Goal: Browse casually

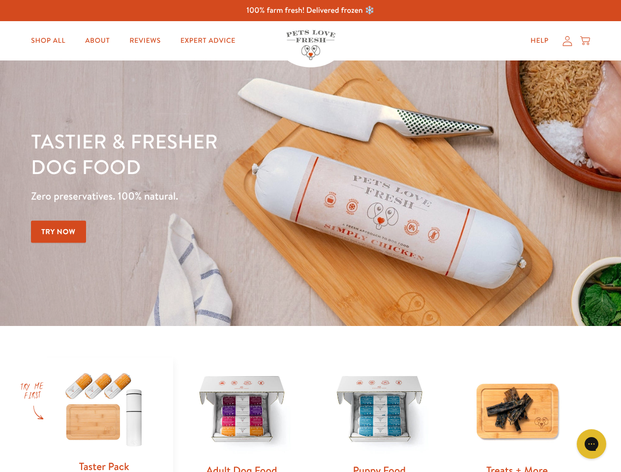
click at [310, 236] on div "Tastier & fresher dog food Zero preservatives. 100% natural. Try Now" at bounding box center [217, 193] width 373 height 130
click at [592, 444] on icon "Gorgias live chat" at bounding box center [591, 443] width 9 height 9
